Goal: Use online tool/utility: Utilize a website feature to perform a specific function

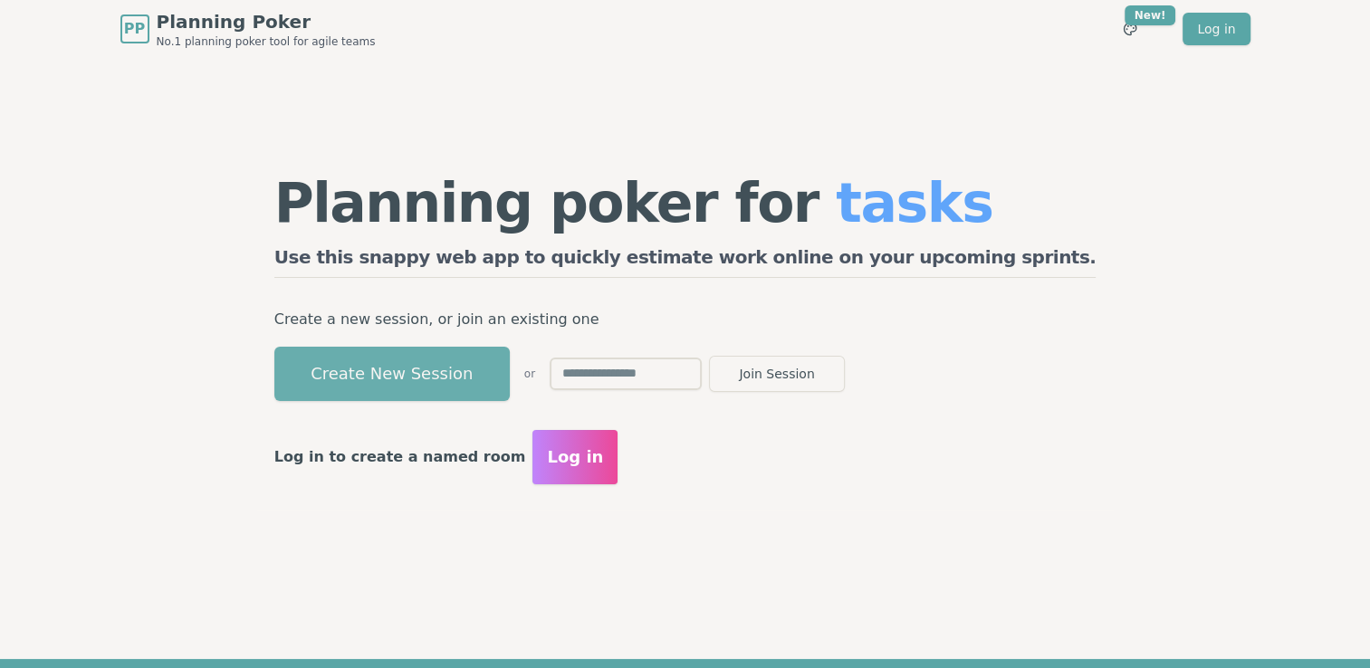
click at [500, 375] on button "Create New Session" at bounding box center [392, 374] width 236 height 54
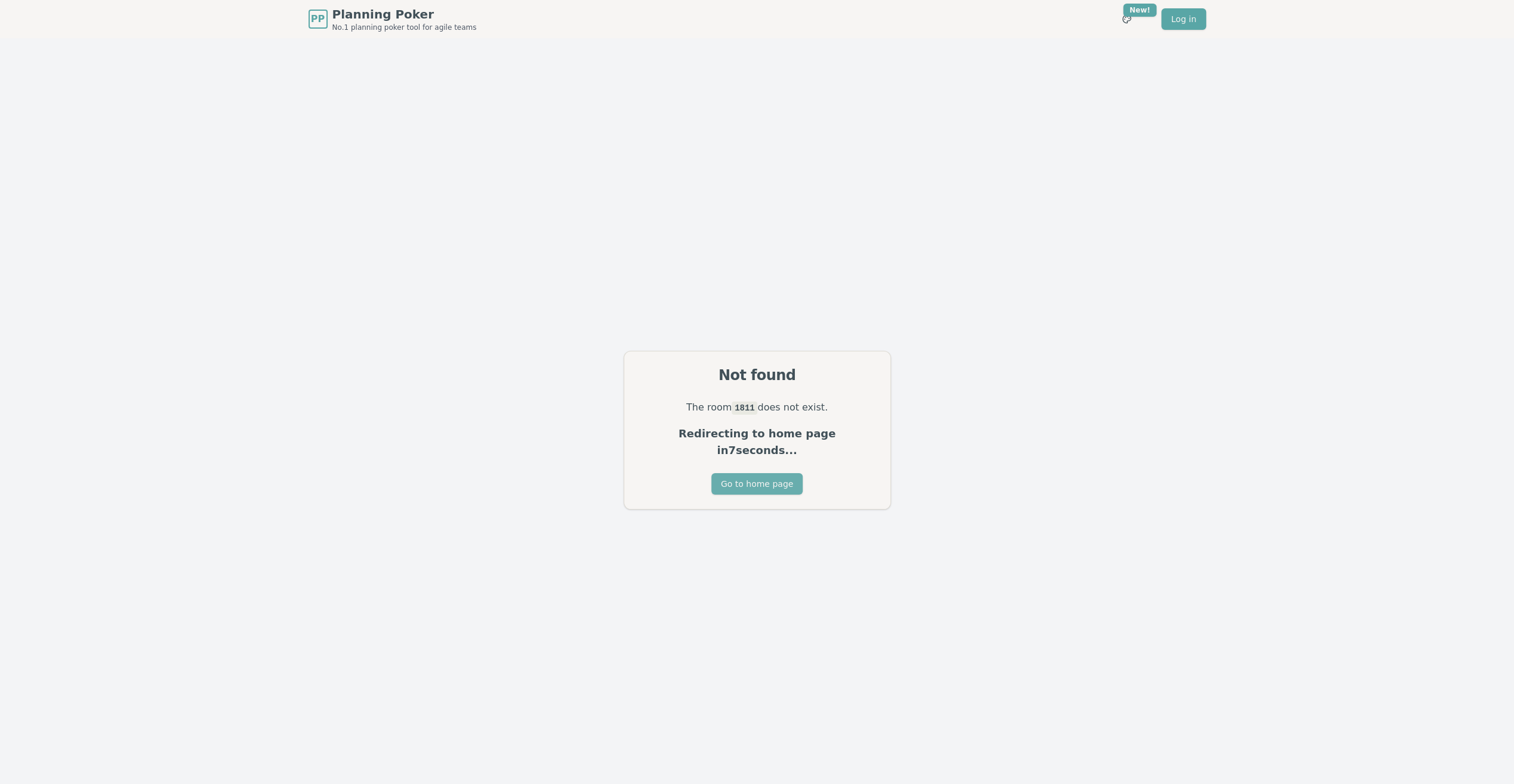
click at [766, 473] on button "Go to home page" at bounding box center [757, 484] width 92 height 22
